Goal: Information Seeking & Learning: Learn about a topic

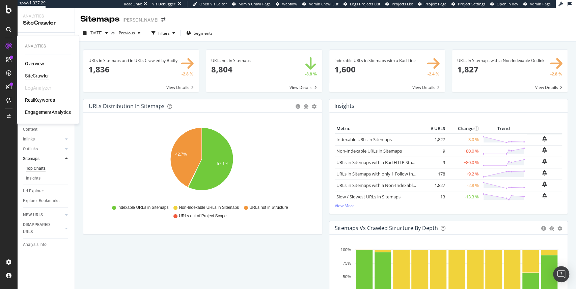
click at [35, 66] on div "Overview" at bounding box center [34, 63] width 19 height 7
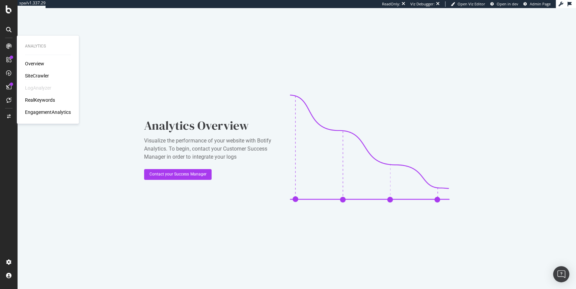
click at [35, 76] on div "SiteCrawler" at bounding box center [37, 76] width 24 height 7
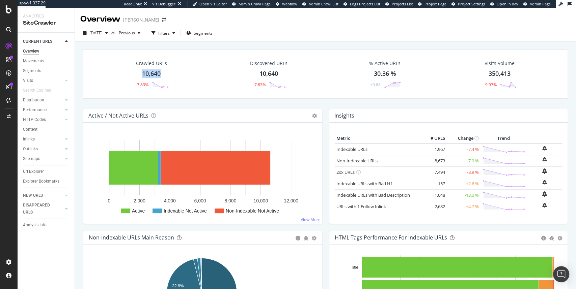
drag, startPoint x: 138, startPoint y: 75, endPoint x: 243, endPoint y: 4, distance: 126.7
click at [166, 74] on div "Crawled URLs 10,640 -7.83%" at bounding box center [152, 74] width 48 height 35
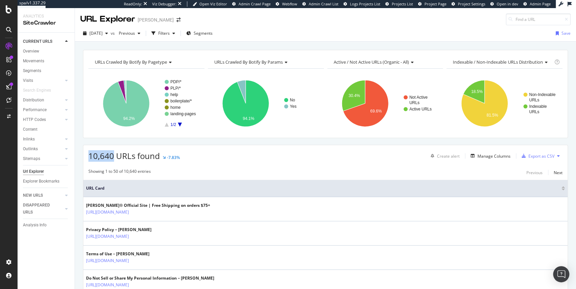
drag, startPoint x: 88, startPoint y: 156, endPoint x: 113, endPoint y: 159, distance: 24.4
click at [113, 159] on span "10,640 URLs found" at bounding box center [124, 155] width 72 height 11
copy span "10,640"
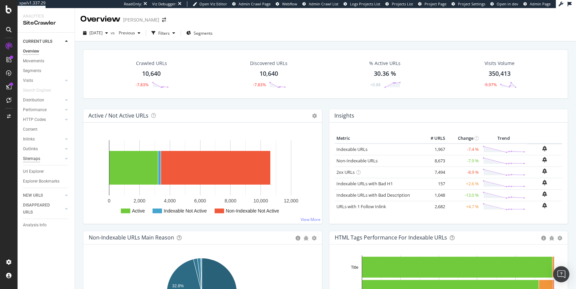
click at [35, 161] on div "Sitemaps" at bounding box center [31, 159] width 17 height 7
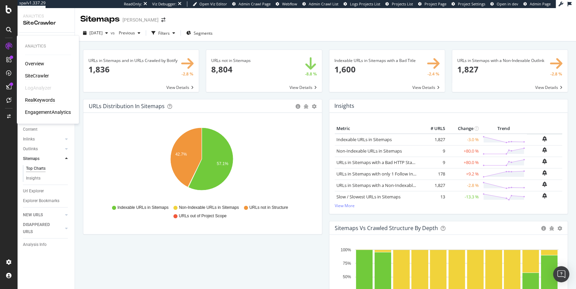
click at [35, 100] on div "RealKeywords" at bounding box center [40, 100] width 30 height 7
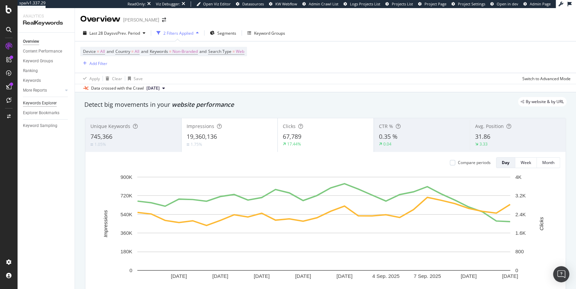
click at [45, 103] on div "Keywords Explorer" at bounding box center [40, 103] width 34 height 7
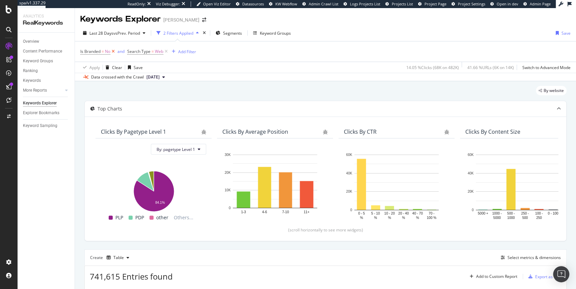
click at [112, 52] on icon at bounding box center [113, 51] width 6 height 7
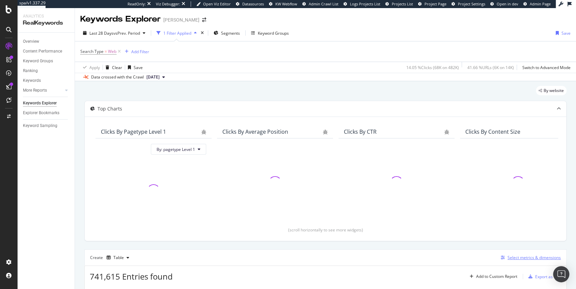
click at [516, 257] on div "Select metrics & dimensions" at bounding box center [533, 258] width 53 height 6
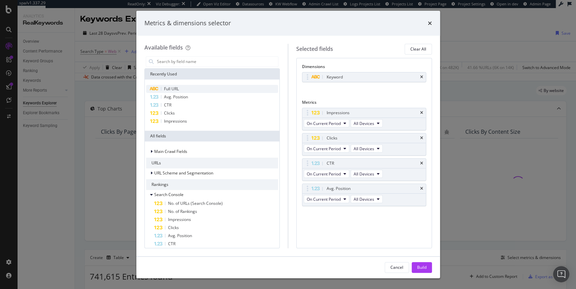
click at [177, 91] on span "Full URL" at bounding box center [171, 89] width 15 height 6
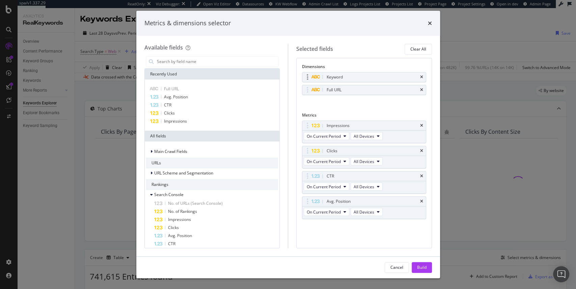
click at [424, 76] on div "Keyword" at bounding box center [363, 77] width 123 height 9
click at [420, 77] on icon "times" at bounding box center [421, 77] width 3 height 4
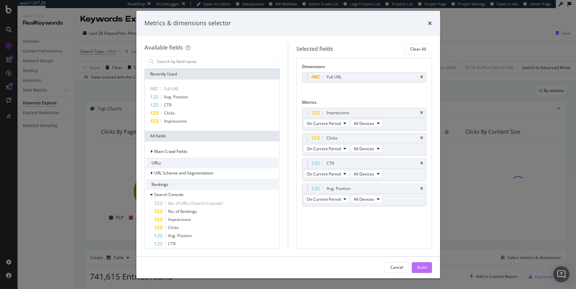
click at [424, 268] on div "Build" at bounding box center [421, 268] width 9 height 6
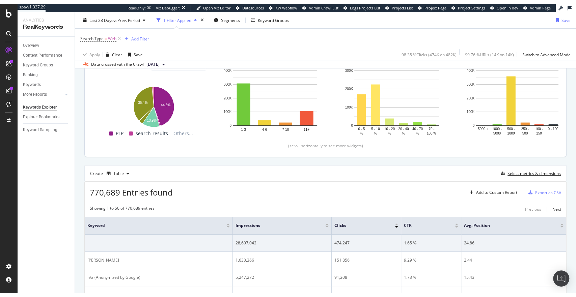
scroll to position [61, 0]
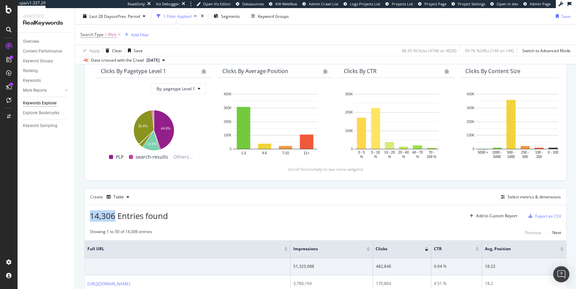
drag, startPoint x: 90, startPoint y: 216, endPoint x: 114, endPoint y: 216, distance: 23.9
click at [114, 216] on span "14,306 Entries found" at bounding box center [129, 215] width 78 height 11
copy span "14,306"
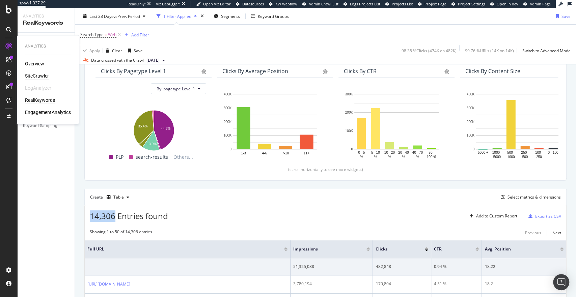
click at [38, 76] on div "SiteCrawler" at bounding box center [37, 76] width 24 height 7
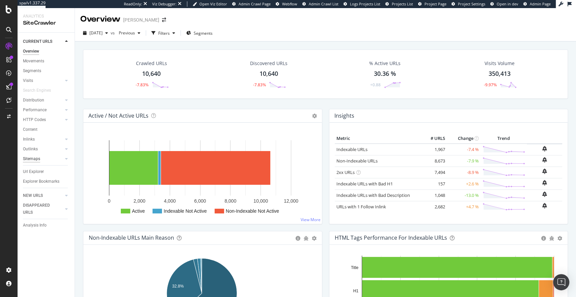
click at [36, 160] on div "Sitemaps" at bounding box center [31, 159] width 17 height 7
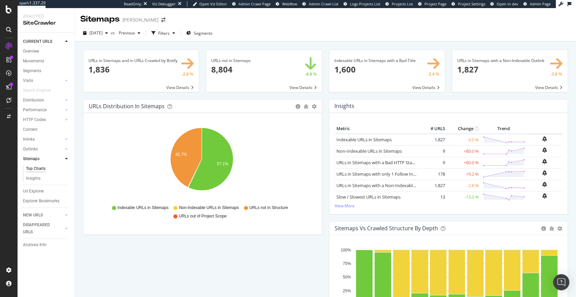
click at [468, 59] on span at bounding box center [509, 71] width 115 height 42
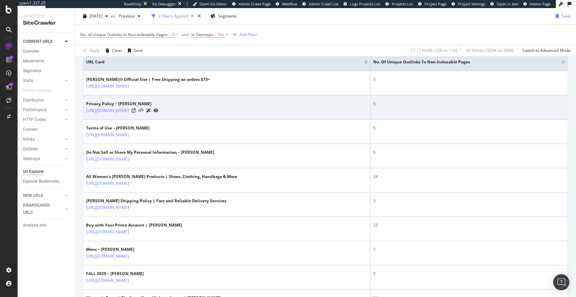
scroll to position [189, 0]
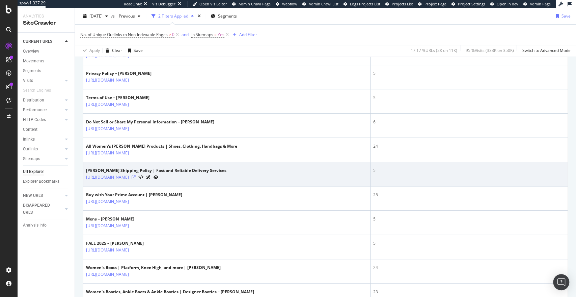
click at [136, 176] on icon at bounding box center [134, 177] width 4 height 4
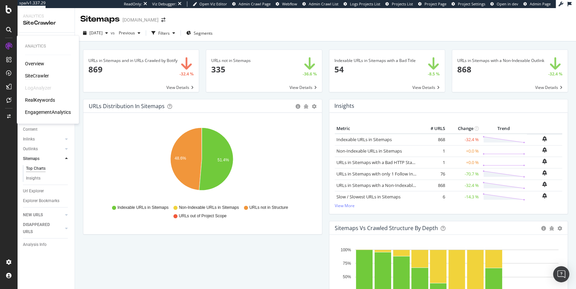
click at [37, 75] on div "SiteCrawler" at bounding box center [37, 76] width 24 height 7
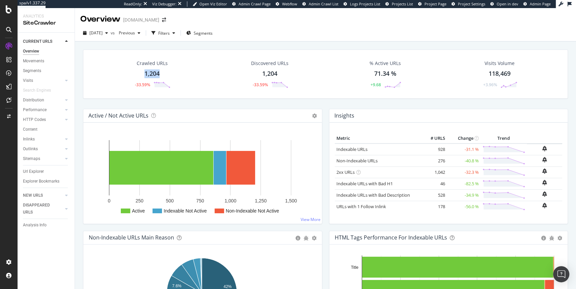
drag, startPoint x: 154, startPoint y: 74, endPoint x: 162, endPoint y: 75, distance: 7.5
click at [162, 75] on div "Crawled URLs 1,204 -33.59%" at bounding box center [152, 74] width 50 height 35
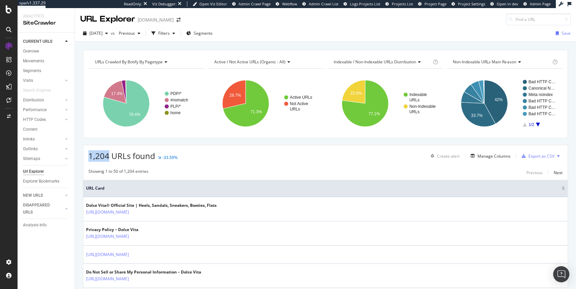
drag, startPoint x: 89, startPoint y: 156, endPoint x: 106, endPoint y: 153, distance: 17.4
click at [108, 155] on div "1,204 URLs found -33.59% Create alert Manage Columns Export as CSV" at bounding box center [325, 153] width 484 height 17
copy span "1,204"
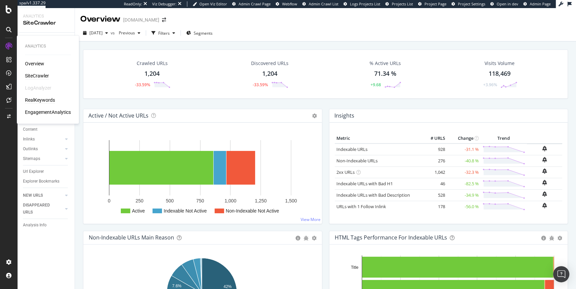
click at [43, 100] on div "RealKeywords" at bounding box center [40, 100] width 30 height 7
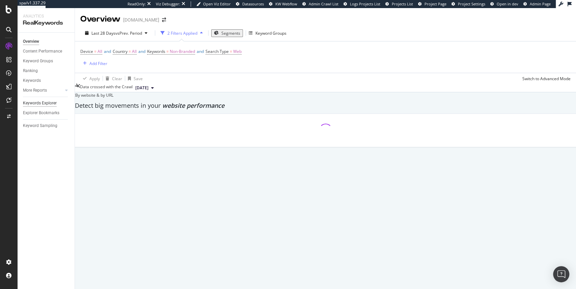
click at [39, 105] on div "Keywords Explorer" at bounding box center [40, 103] width 34 height 7
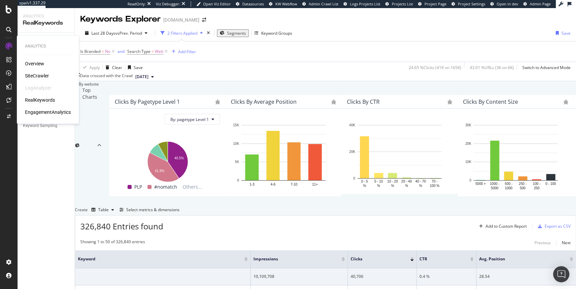
click at [31, 75] on div "SiteCrawler" at bounding box center [37, 76] width 24 height 7
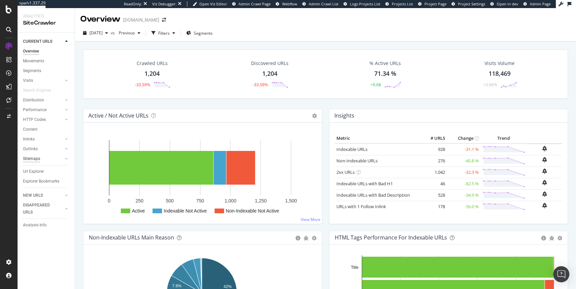
click at [32, 159] on div "Sitemaps" at bounding box center [31, 159] width 17 height 7
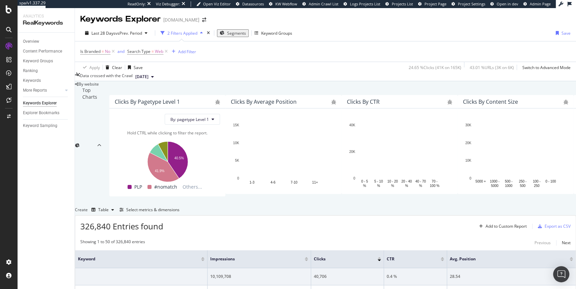
scroll to position [94, 0]
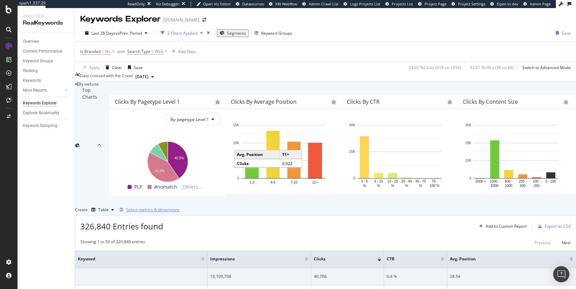
click at [179, 207] on div "Select metrics & dimensions" at bounding box center [152, 210] width 53 height 6
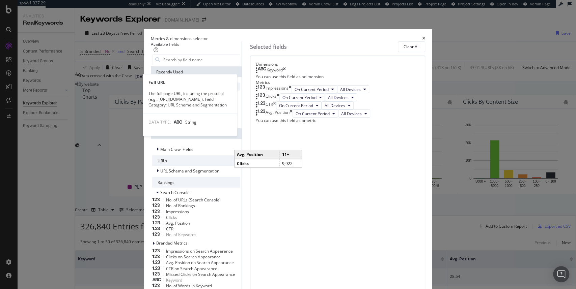
click at [170, 89] on span "Full URL" at bounding box center [177, 87] width 15 height 6
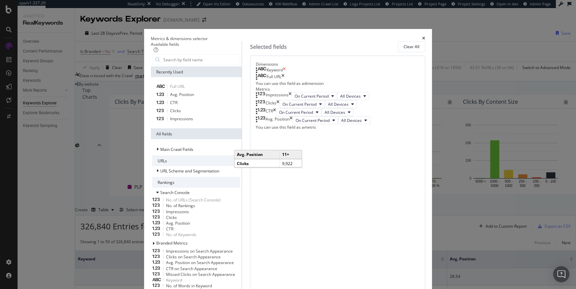
click at [286, 74] on icon "times" at bounding box center [284, 70] width 3 height 7
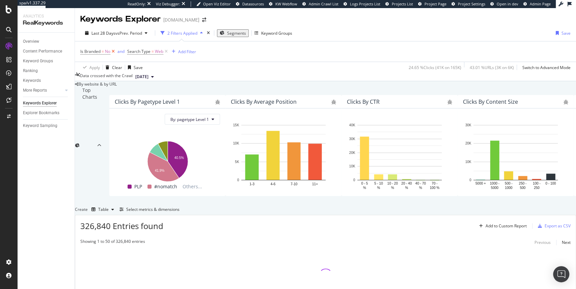
click at [112, 52] on icon at bounding box center [113, 51] width 6 height 7
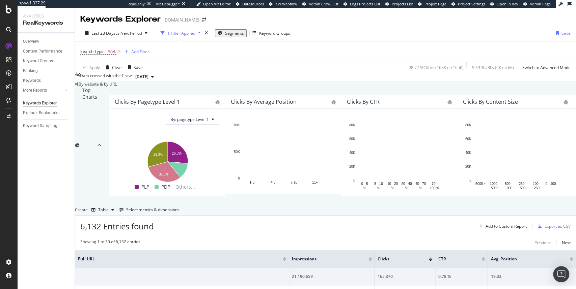
scroll to position [142, 0]
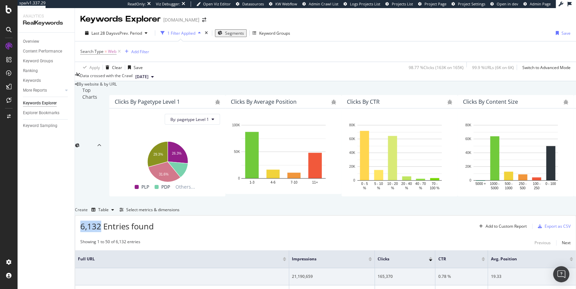
drag, startPoint x: 98, startPoint y: 136, endPoint x: 111, endPoint y: 138, distance: 12.4
click at [111, 216] on div "6,132 Entries found Add to Custom Report Export as CSV" at bounding box center [325, 224] width 500 height 17
